Goal: Find specific page/section: Find specific page/section

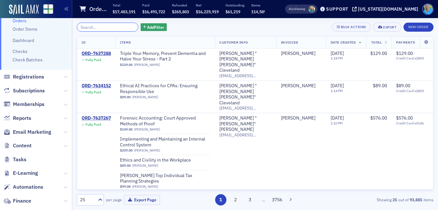
scroll to position [64, 0]
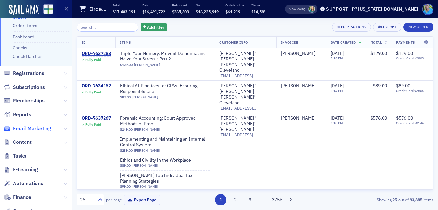
click at [39, 129] on span "Email Marketing" at bounding box center [32, 128] width 38 height 7
